Goal: Information Seeking & Learning: Find specific fact

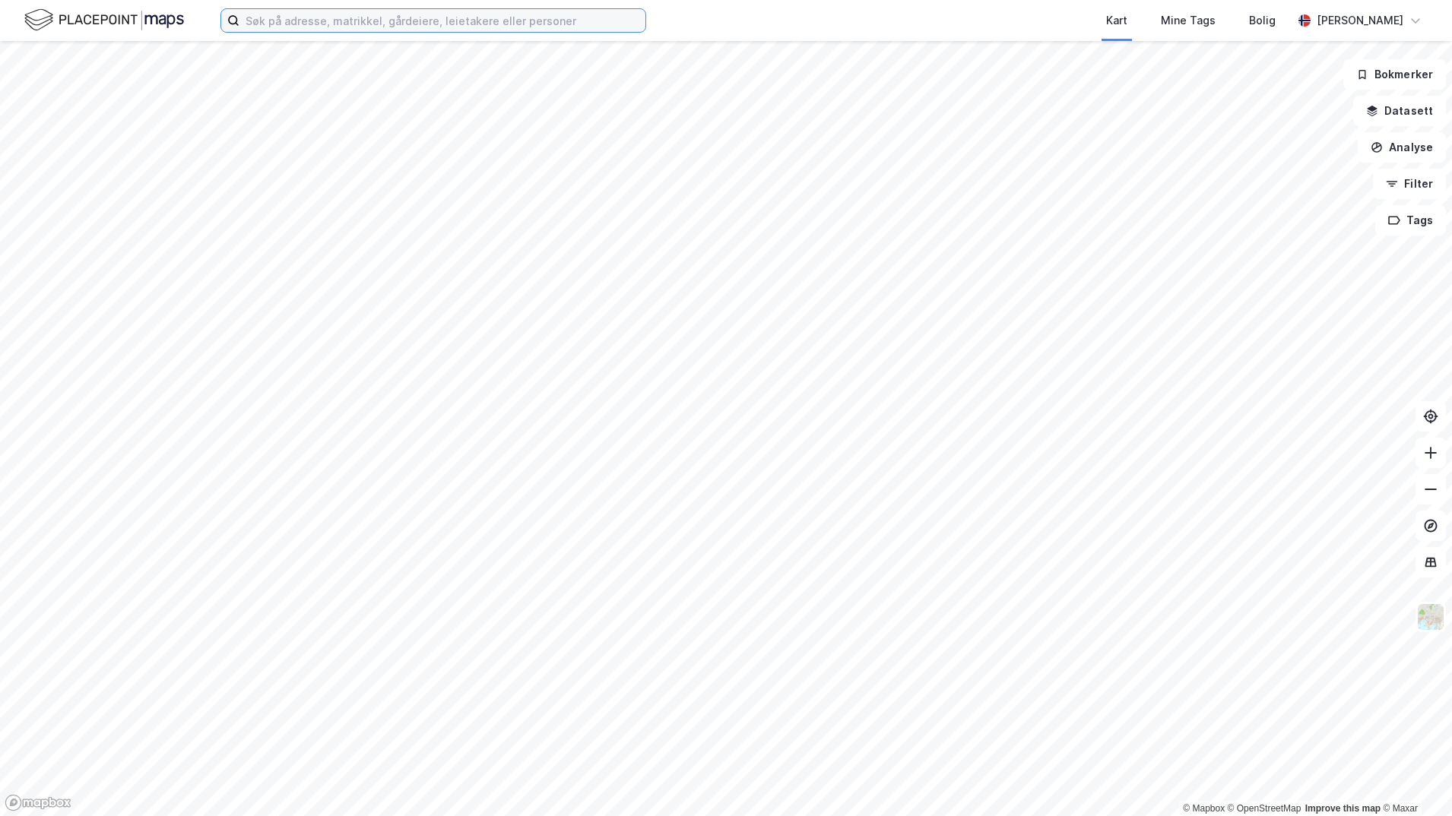
click at [269, 22] on input at bounding box center [442, 20] width 406 height 23
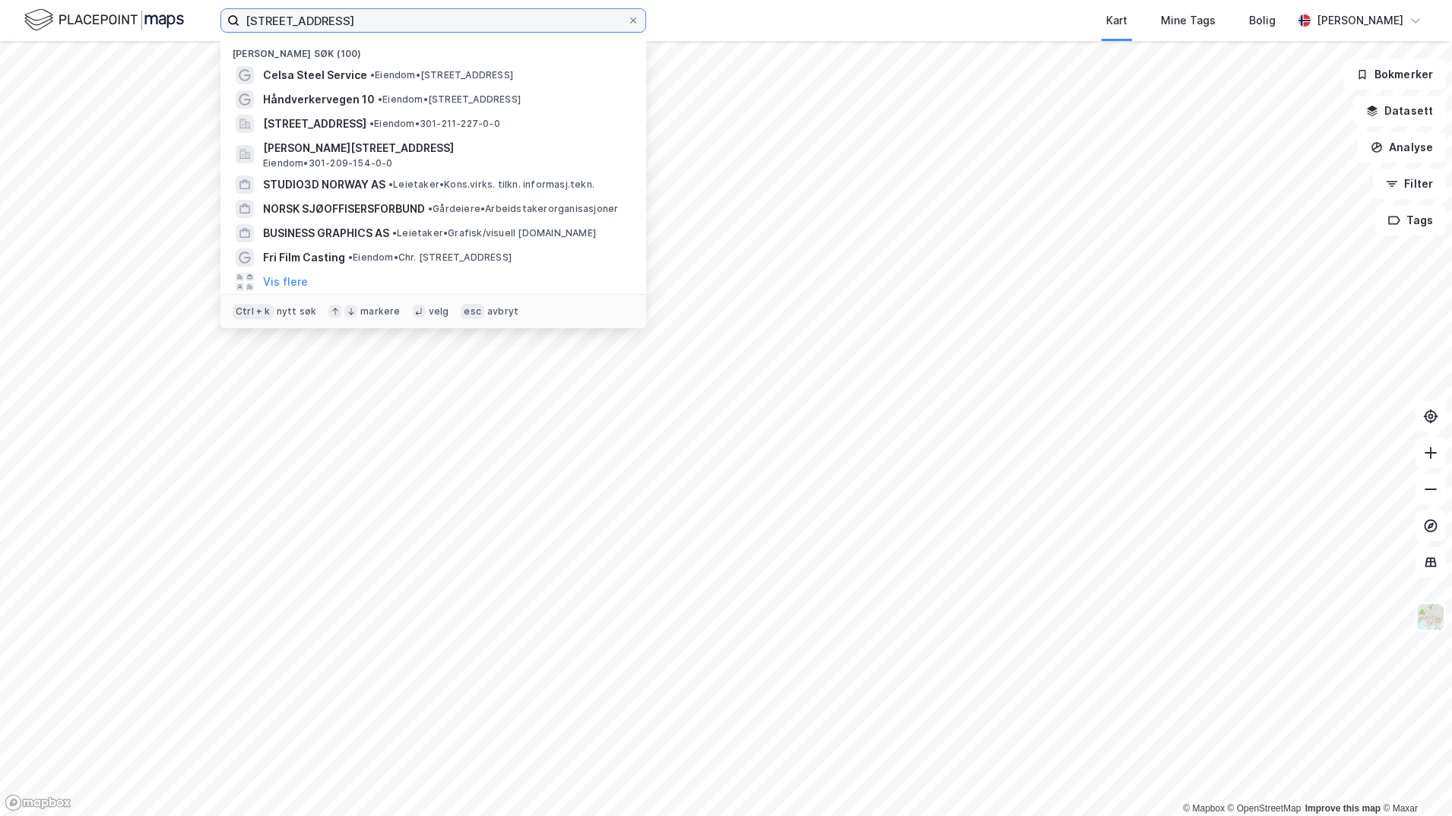
type input "[STREET_ADDRESS]"
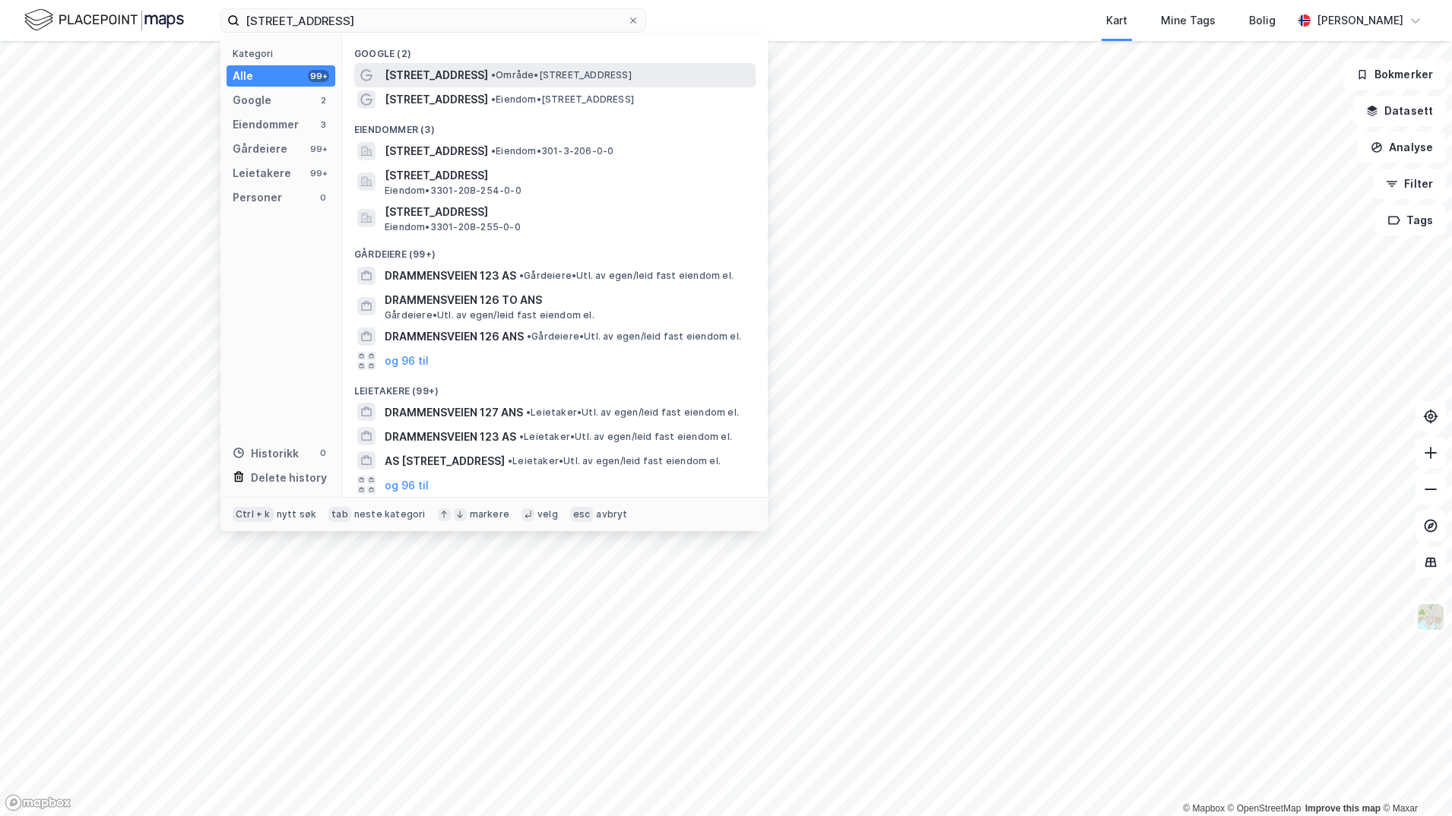
click at [479, 74] on span "[STREET_ADDRESS]" at bounding box center [436, 75] width 103 height 18
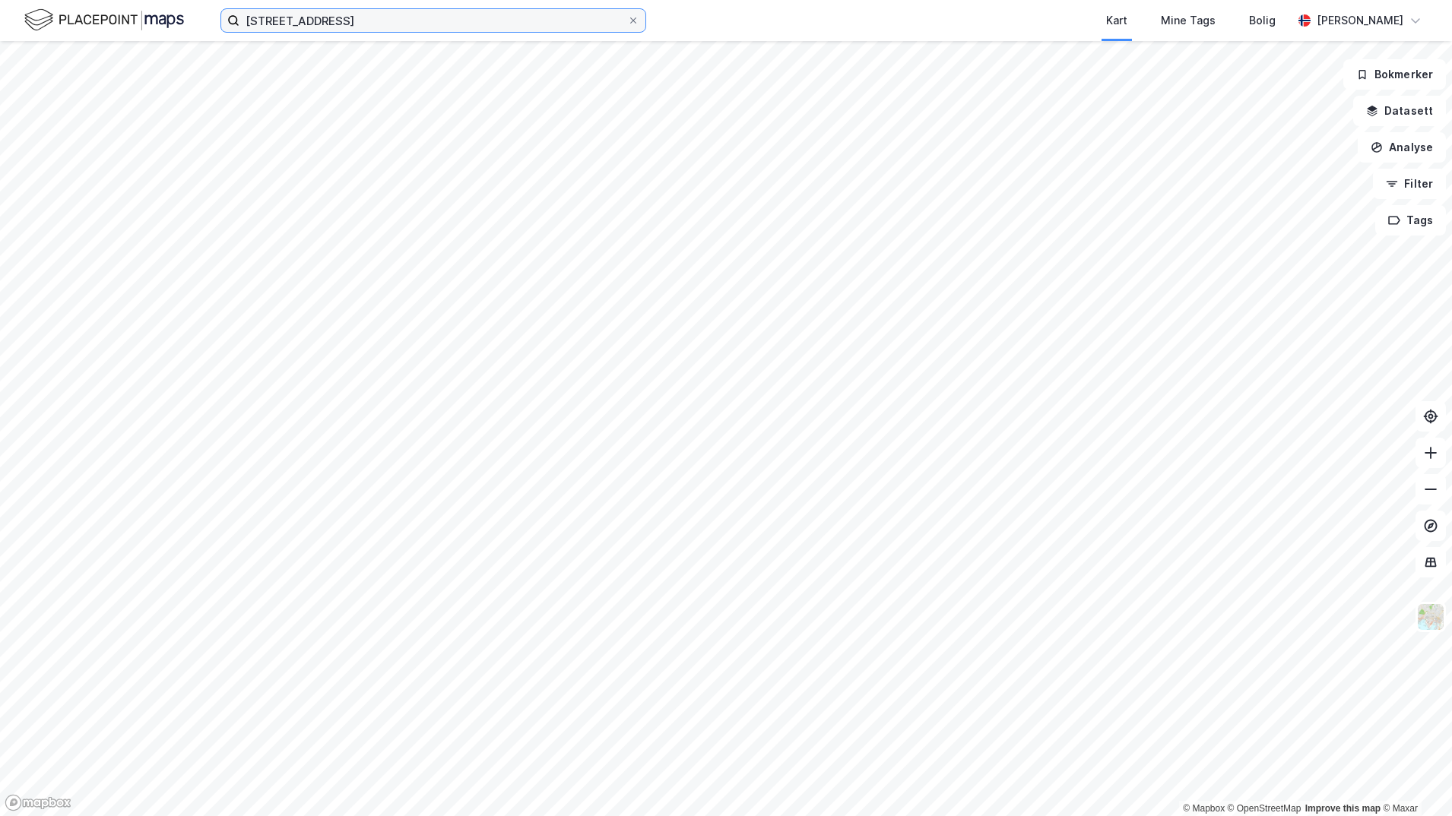
click at [412, 16] on input "[STREET_ADDRESS]" at bounding box center [433, 20] width 388 height 23
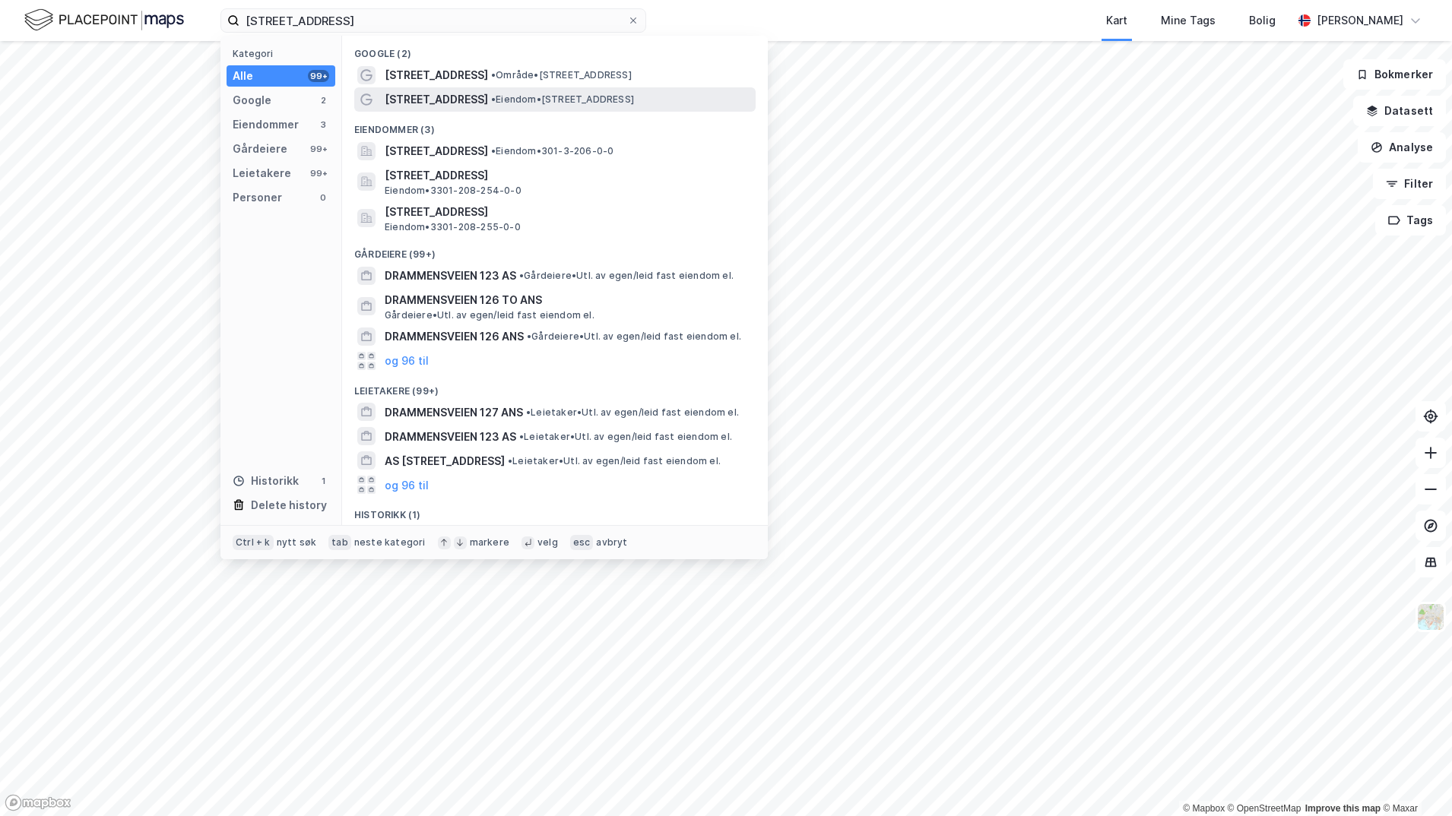
click at [461, 96] on span "[STREET_ADDRESS]" at bounding box center [436, 99] width 103 height 18
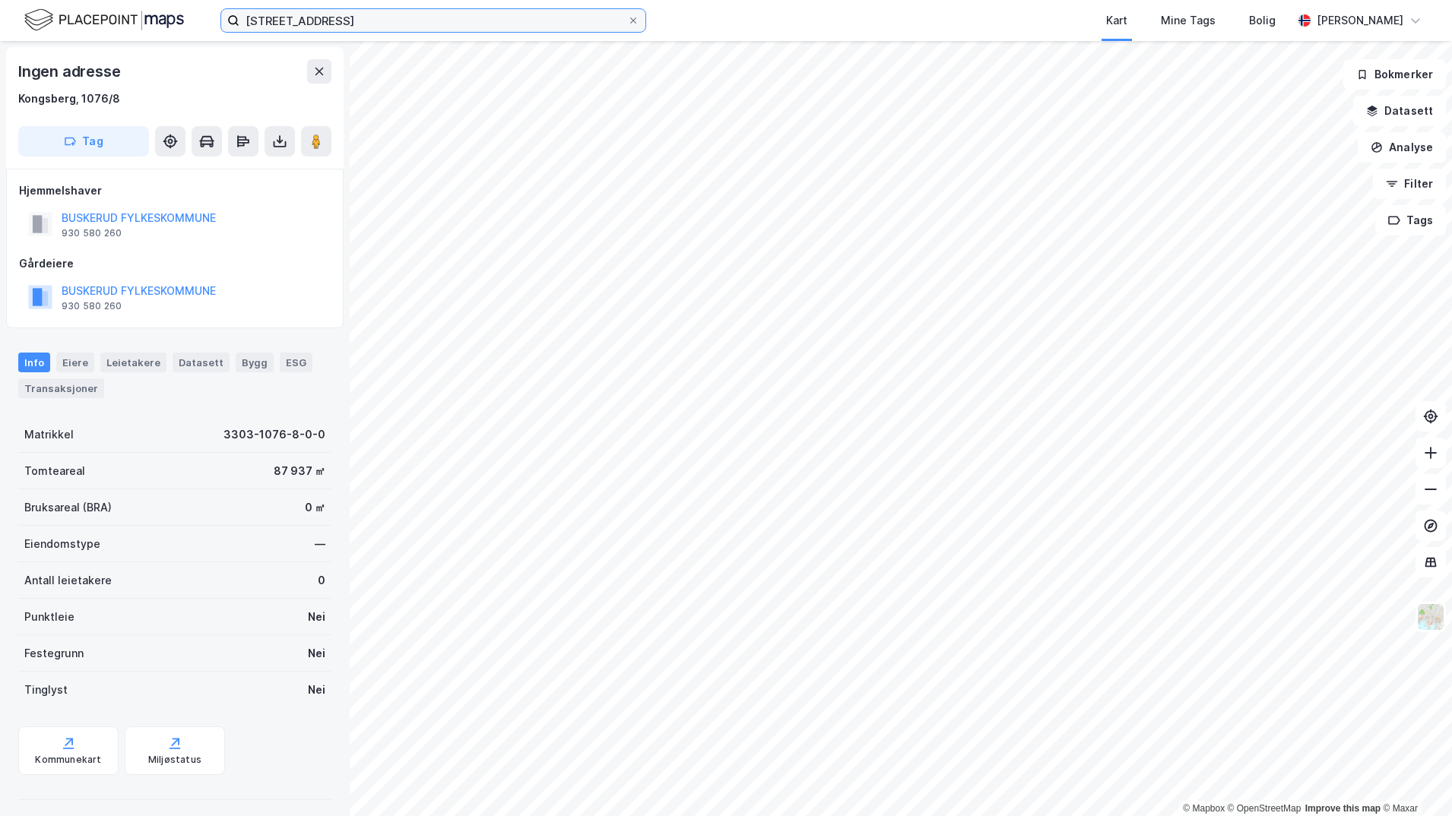
click at [361, 23] on input "[STREET_ADDRESS]" at bounding box center [433, 20] width 388 height 23
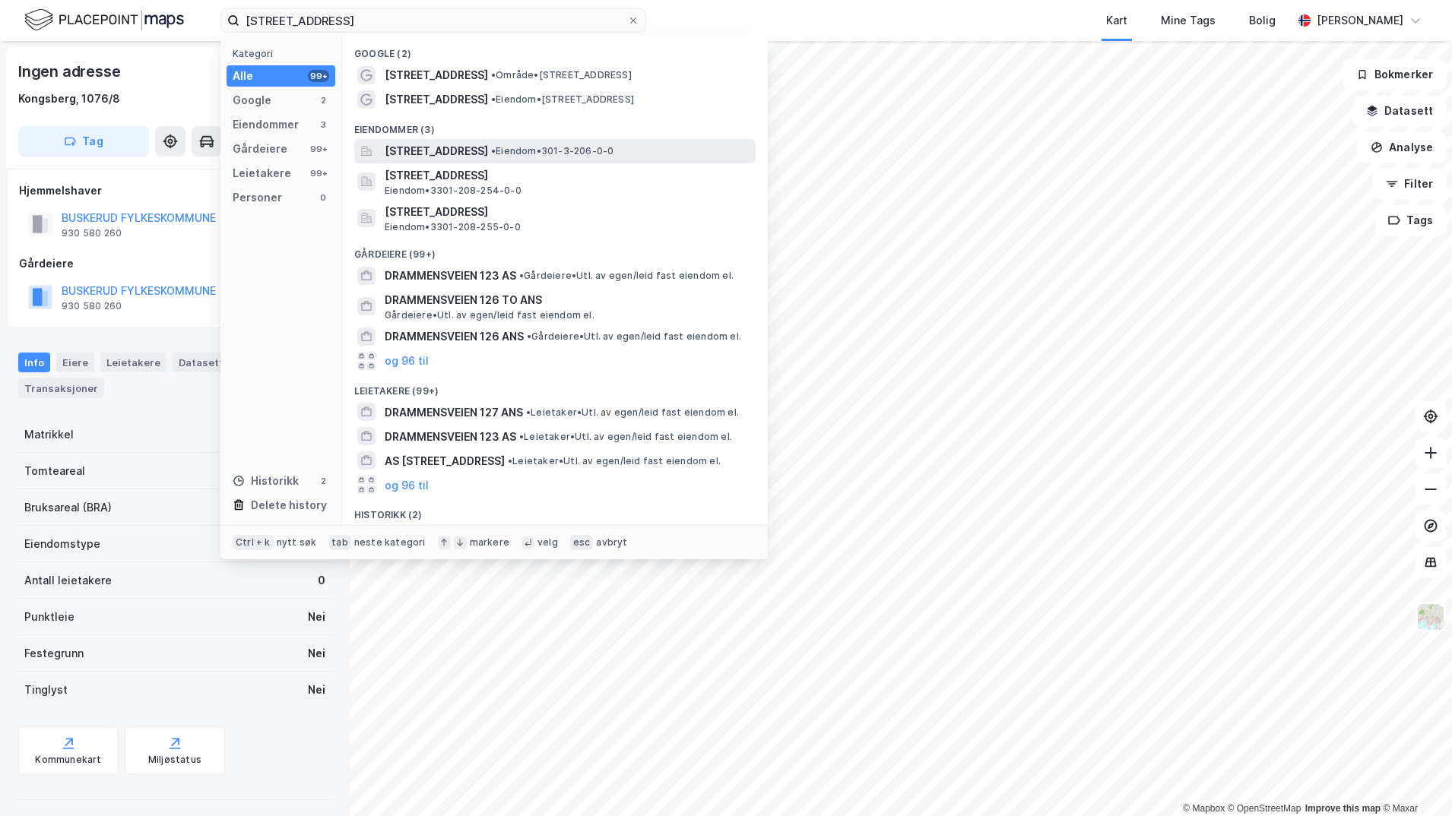
click at [488, 147] on span "[STREET_ADDRESS]" at bounding box center [436, 151] width 103 height 18
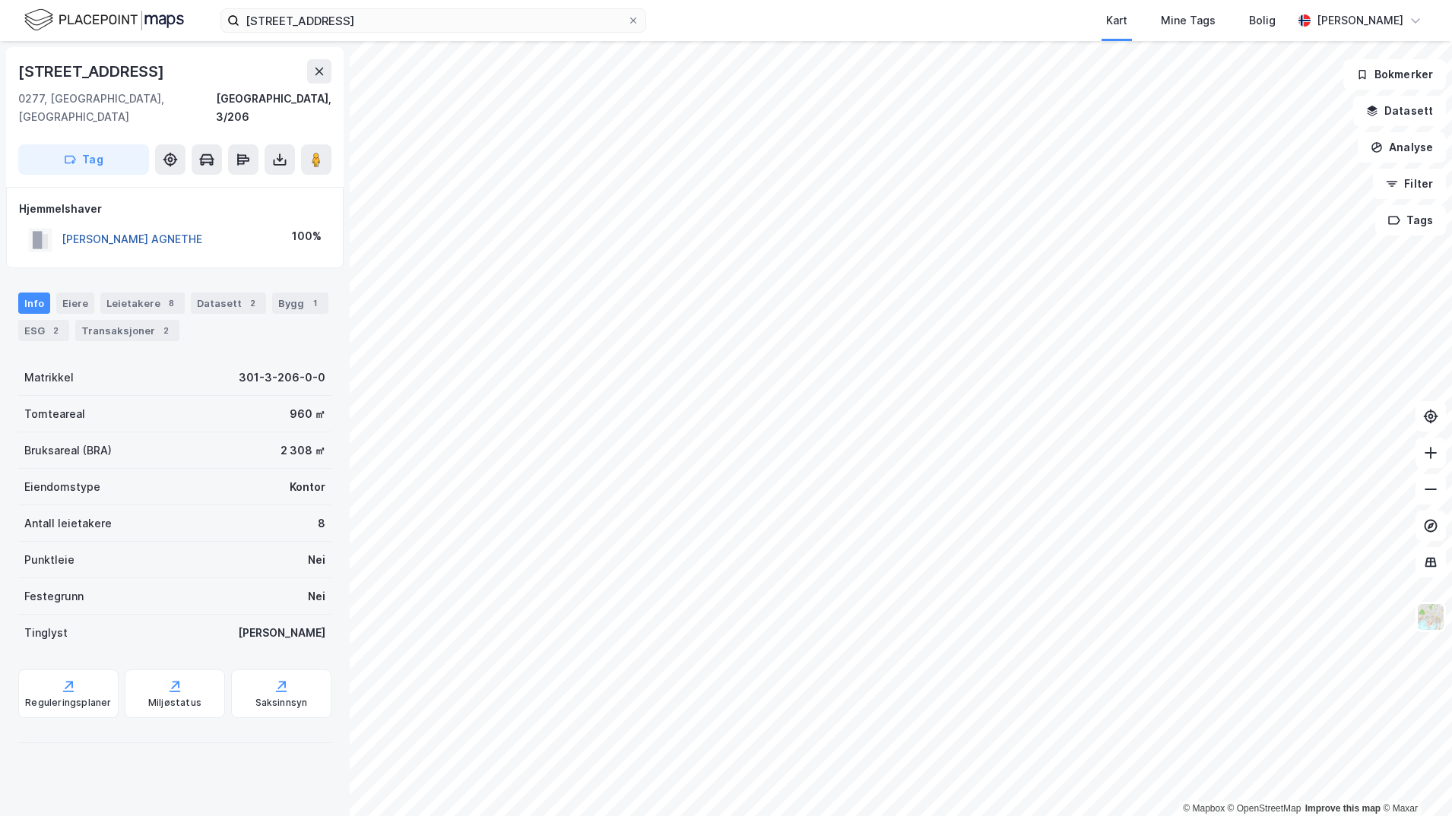
click at [0, 0] on button "[PERSON_NAME] AGNETHE" at bounding box center [0, 0] width 0 height 0
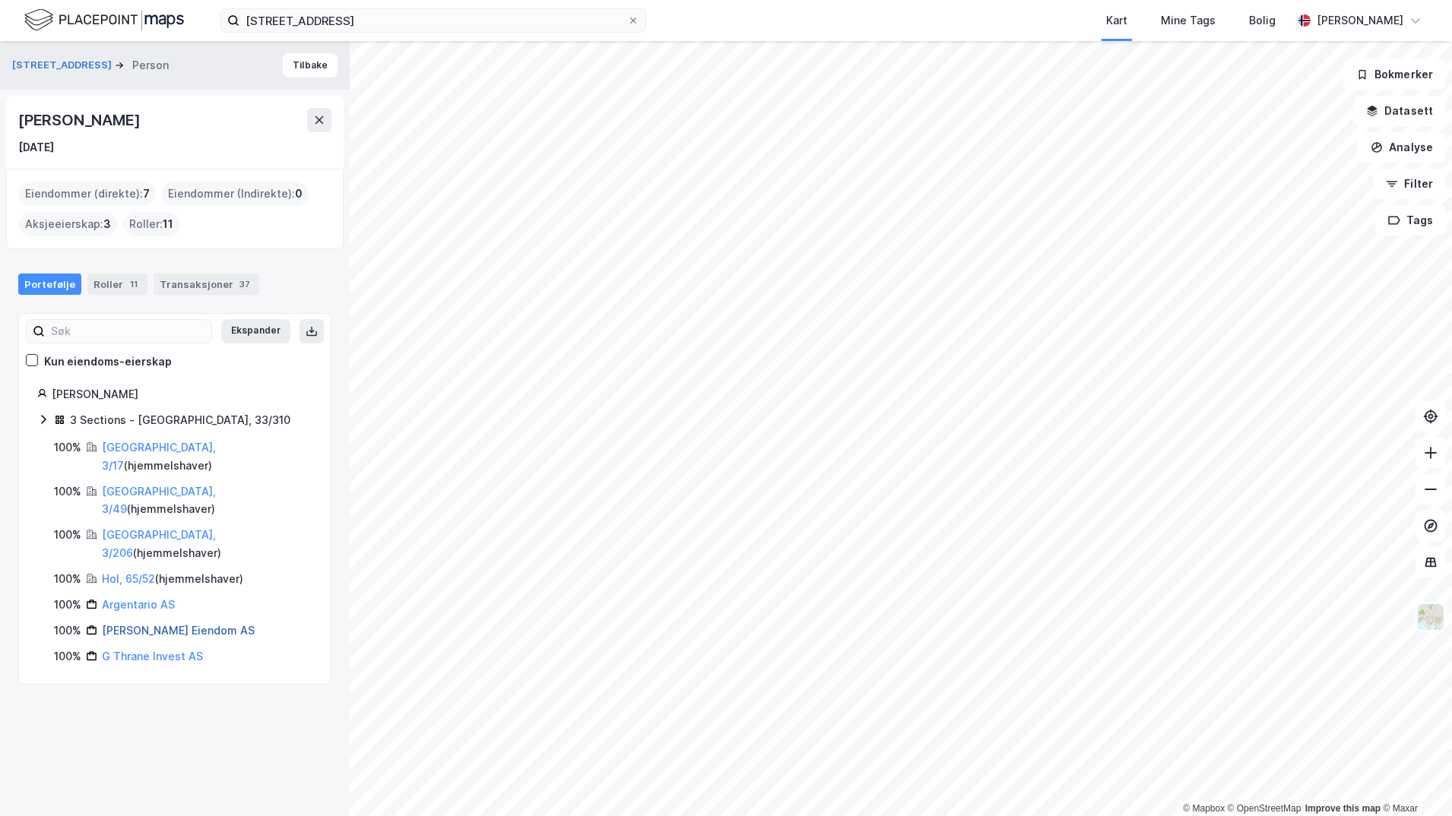
click at [137, 624] on link "[PERSON_NAME] Eiendom AS" at bounding box center [178, 630] width 153 height 13
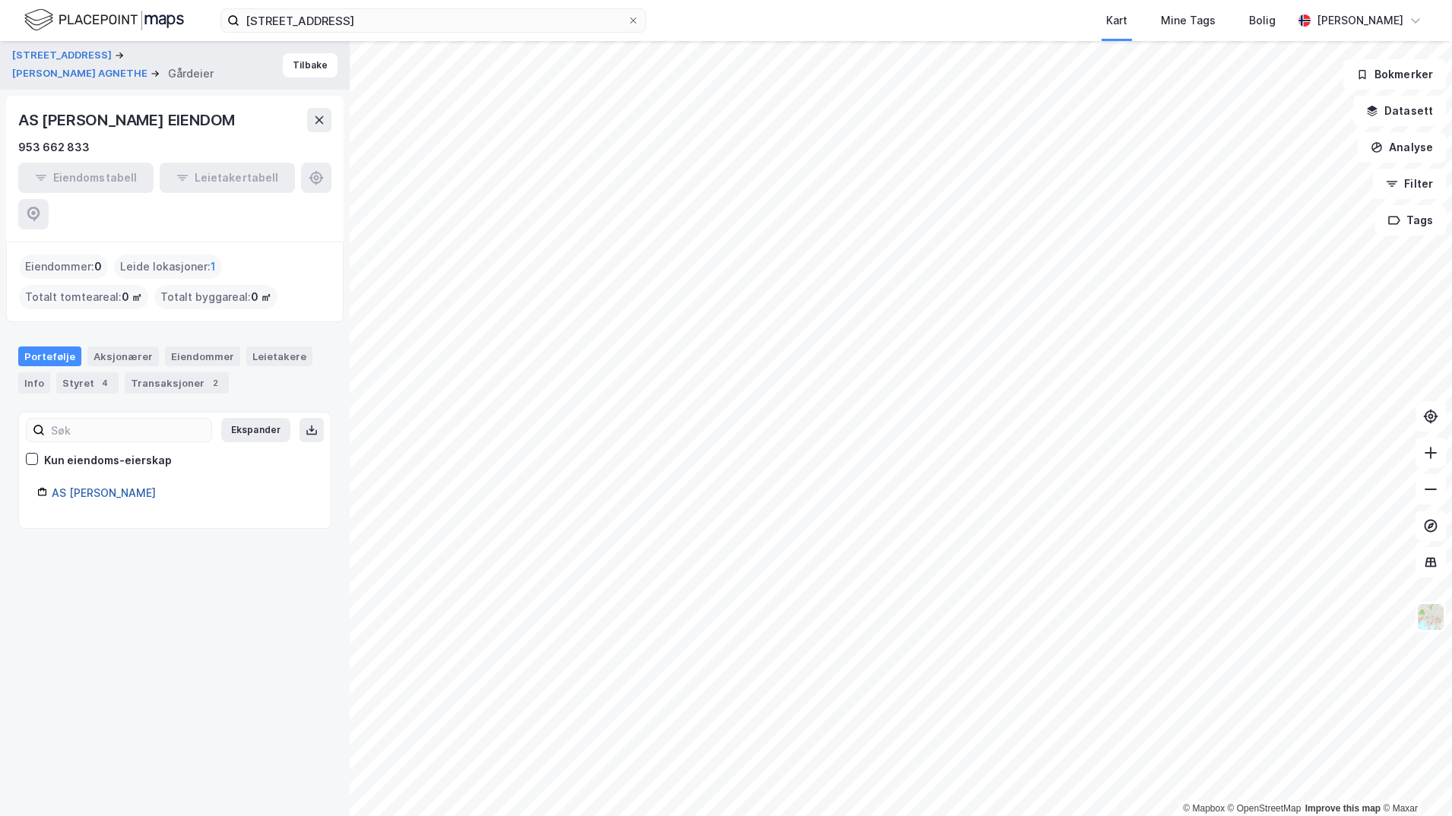
click at [116, 486] on link "AS [PERSON_NAME]" at bounding box center [104, 492] width 104 height 13
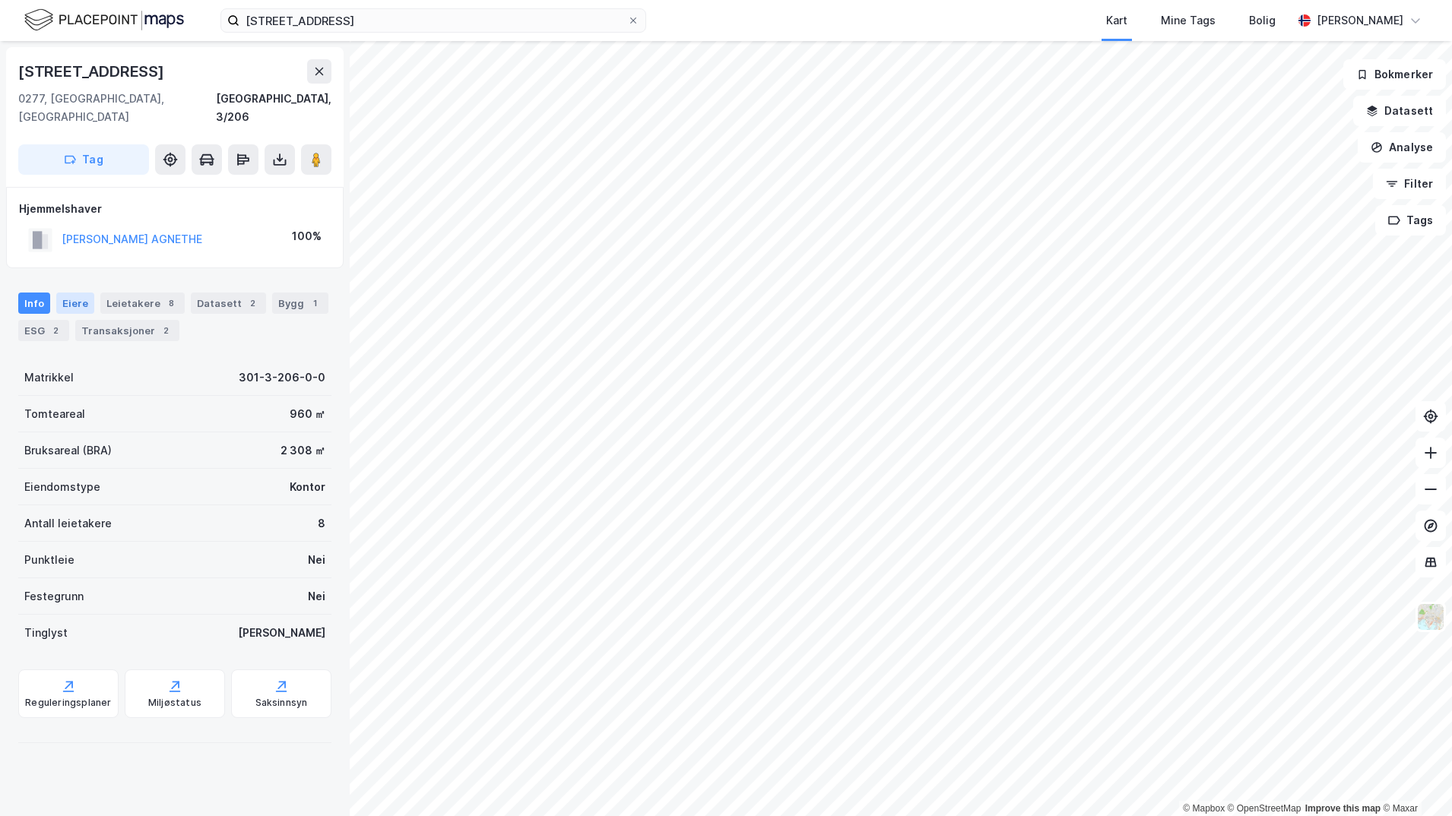
click at [71, 293] on div "Eiere" at bounding box center [75, 303] width 38 height 21
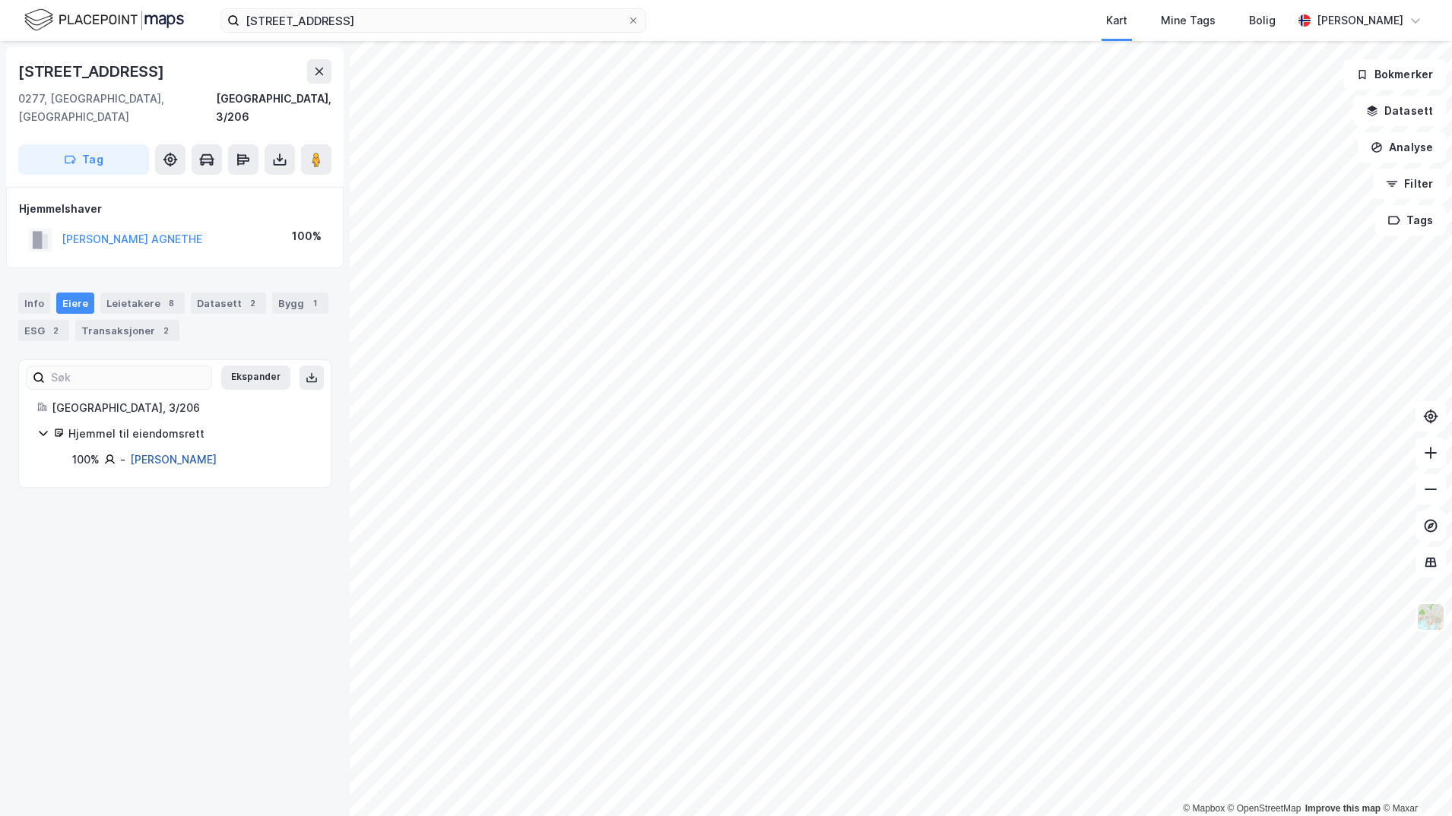
click at [179, 453] on link "[PERSON_NAME]" at bounding box center [173, 459] width 87 height 13
